Goal: Browse casually

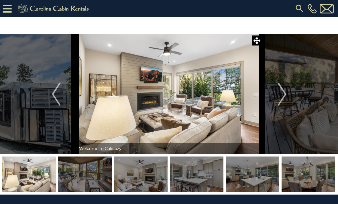
click at [282, 100] on img "Next" at bounding box center [281, 94] width 9 height 23
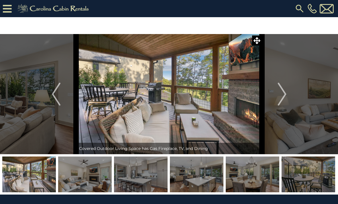
click at [287, 93] on button "Next" at bounding box center [282, 94] width 40 height 120
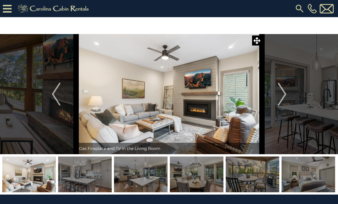
click at [287, 93] on button "Next" at bounding box center [282, 94] width 40 height 120
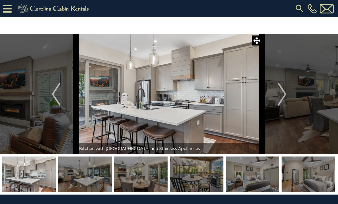
click at [286, 93] on img "Next" at bounding box center [281, 94] width 9 height 23
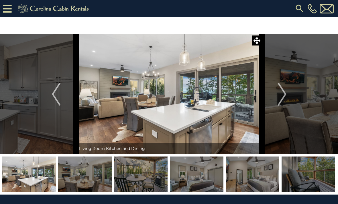
click at [284, 94] on img "Next" at bounding box center [281, 94] width 9 height 23
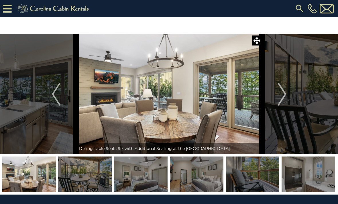
click at [285, 94] on img "Next" at bounding box center [281, 94] width 9 height 23
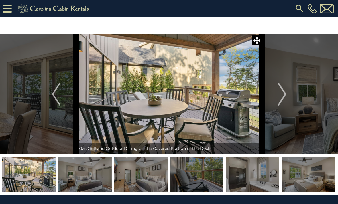
click at [284, 94] on img "Next" at bounding box center [281, 94] width 9 height 23
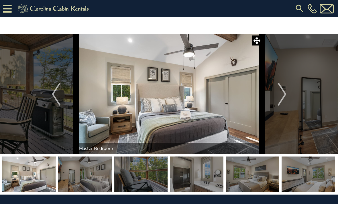
click at [283, 94] on img "Next" at bounding box center [281, 94] width 9 height 23
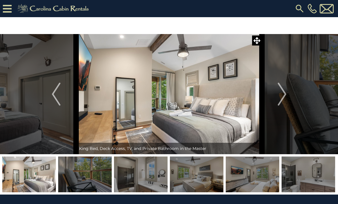
click at [284, 93] on img "Next" at bounding box center [281, 94] width 9 height 23
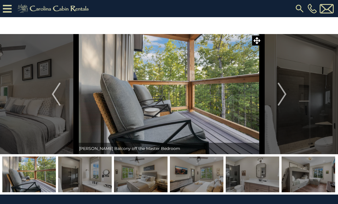
click at [285, 92] on img "Next" at bounding box center [281, 94] width 9 height 23
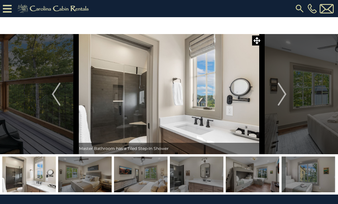
click at [284, 93] on img "Next" at bounding box center [281, 94] width 9 height 23
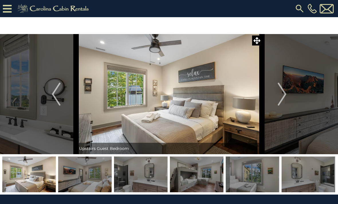
click at [281, 94] on img "Next" at bounding box center [281, 94] width 9 height 23
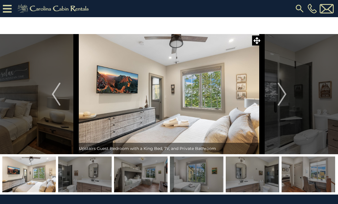
click at [281, 95] on img "Next" at bounding box center [281, 94] width 9 height 23
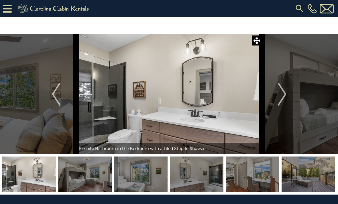
click at [283, 94] on img "Next" at bounding box center [281, 94] width 9 height 23
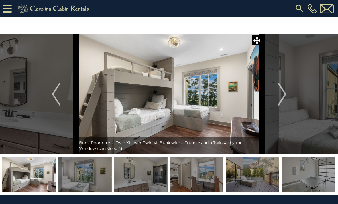
click at [284, 92] on img "Next" at bounding box center [281, 94] width 9 height 23
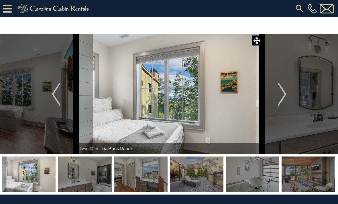
click at [284, 93] on img "Next" at bounding box center [281, 94] width 9 height 23
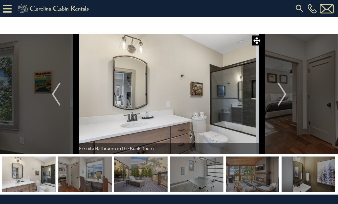
click at [284, 93] on img "Next" at bounding box center [281, 94] width 9 height 23
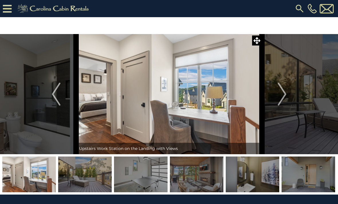
click at [283, 93] on img "Next" at bounding box center [281, 94] width 9 height 23
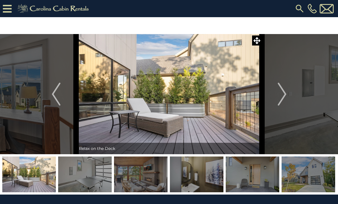
click at [281, 94] on img "Next" at bounding box center [281, 94] width 9 height 23
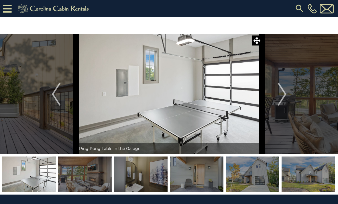
click at [283, 93] on img "Next" at bounding box center [281, 94] width 9 height 23
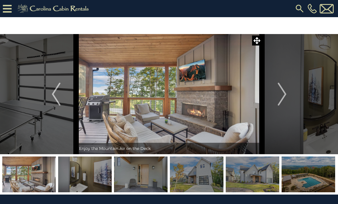
click at [285, 92] on img "Next" at bounding box center [281, 94] width 9 height 23
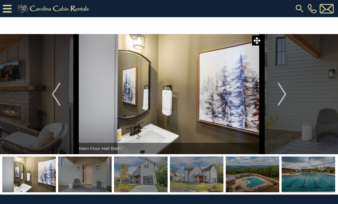
click at [284, 92] on img "Next" at bounding box center [281, 94] width 9 height 23
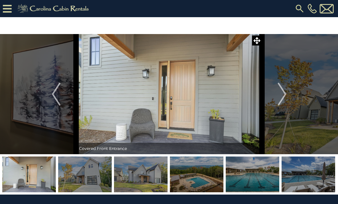
click at [283, 93] on img "Next" at bounding box center [281, 94] width 9 height 23
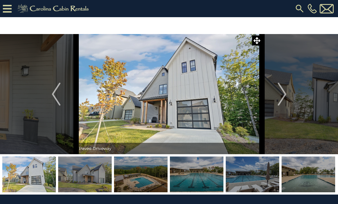
click at [284, 93] on img "Next" at bounding box center [281, 94] width 9 height 23
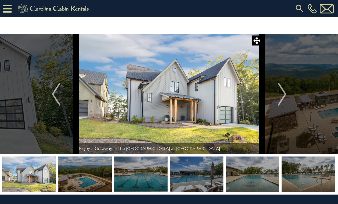
click at [282, 94] on img "Next" at bounding box center [281, 94] width 9 height 23
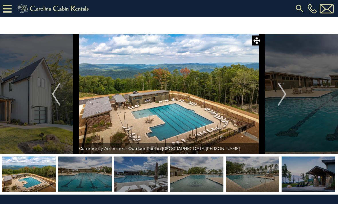
click at [282, 94] on img "Next" at bounding box center [281, 94] width 9 height 23
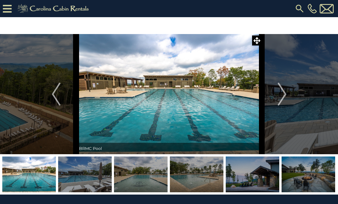
click at [284, 92] on img "Next" at bounding box center [281, 94] width 9 height 23
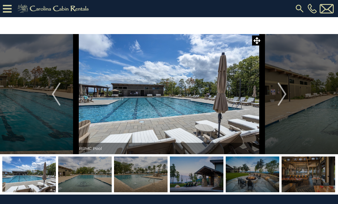
click at [283, 93] on img "Next" at bounding box center [281, 94] width 9 height 23
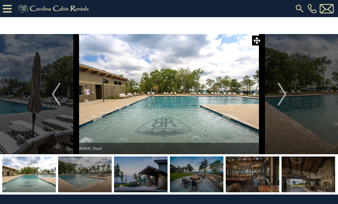
click at [283, 93] on img "Next" at bounding box center [281, 94] width 9 height 23
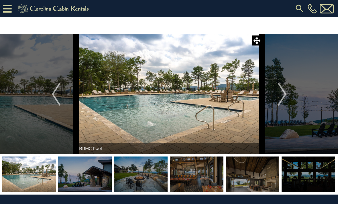
click at [281, 94] on img "Next" at bounding box center [281, 94] width 9 height 23
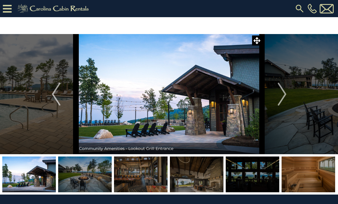
click at [283, 93] on img "Next" at bounding box center [281, 94] width 9 height 23
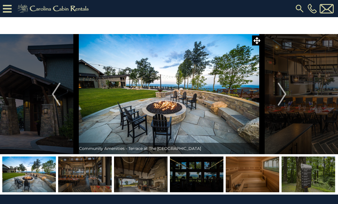
click at [282, 94] on img "Next" at bounding box center [281, 94] width 9 height 23
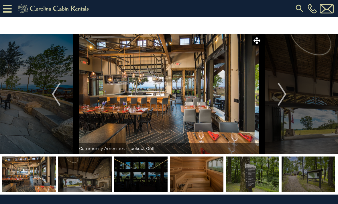
click at [281, 94] on img "Next" at bounding box center [281, 94] width 9 height 23
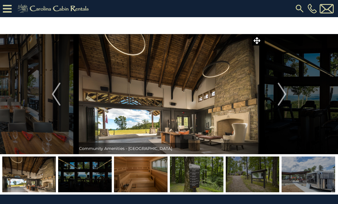
click at [282, 94] on img "Next" at bounding box center [281, 94] width 9 height 23
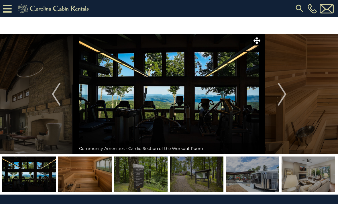
click at [281, 94] on img "Next" at bounding box center [281, 94] width 9 height 23
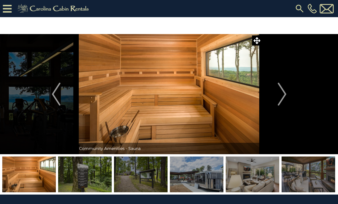
click at [282, 94] on img "Next" at bounding box center [281, 94] width 9 height 23
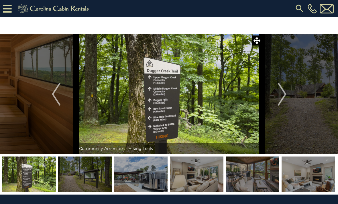
click at [282, 94] on img "Next" at bounding box center [281, 94] width 9 height 23
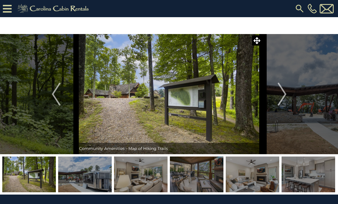
click at [282, 94] on img "Next" at bounding box center [281, 94] width 9 height 23
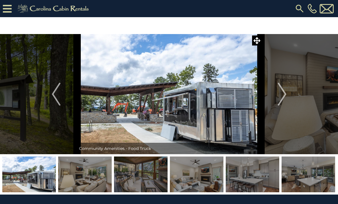
click at [280, 95] on img "Next" at bounding box center [281, 94] width 9 height 23
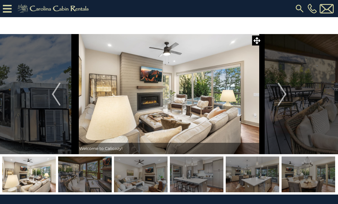
click at [281, 95] on img "Next" at bounding box center [281, 94] width 9 height 23
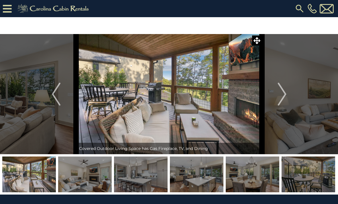
click at [281, 94] on img "Next" at bounding box center [281, 94] width 9 height 23
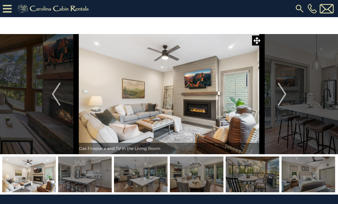
click at [280, 95] on img "Next" at bounding box center [281, 94] width 9 height 23
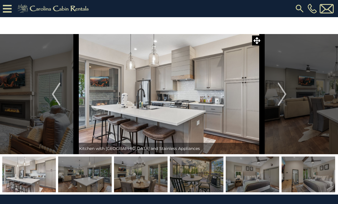
click at [281, 95] on img "Next" at bounding box center [281, 94] width 9 height 23
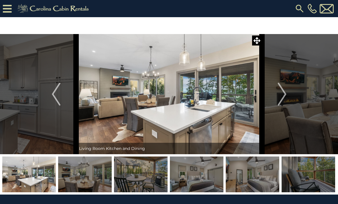
click at [281, 94] on img "Next" at bounding box center [281, 94] width 9 height 23
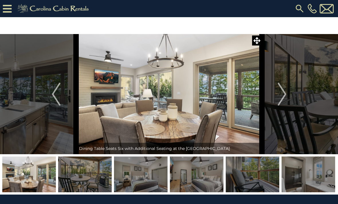
click at [282, 94] on img "Next" at bounding box center [281, 94] width 9 height 23
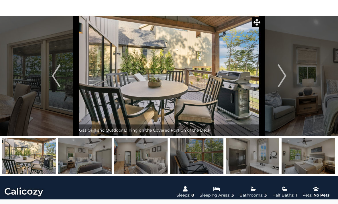
scroll to position [18, 0]
